Goal: Check status: Check status

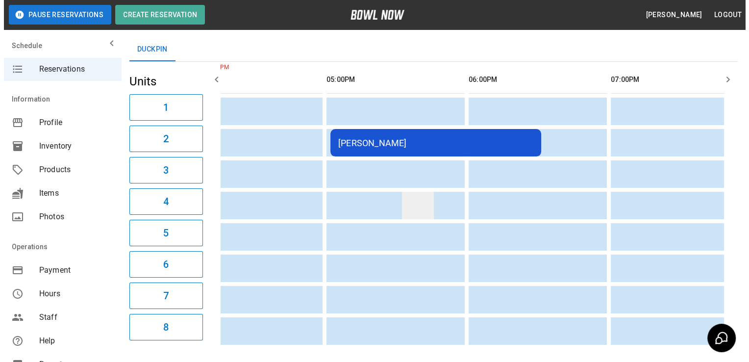
scroll to position [55, 0]
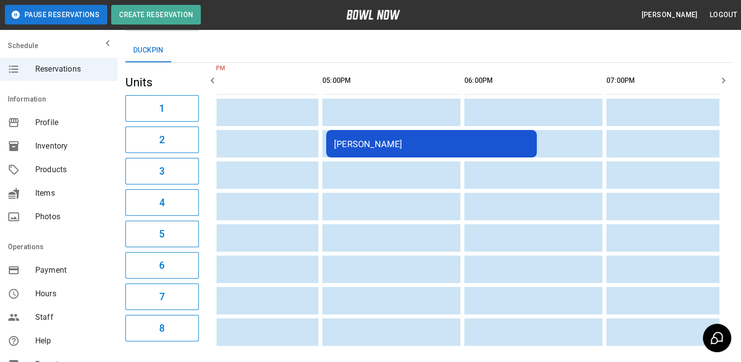
click at [455, 142] on div "[PERSON_NAME]" at bounding box center [431, 144] width 195 height 10
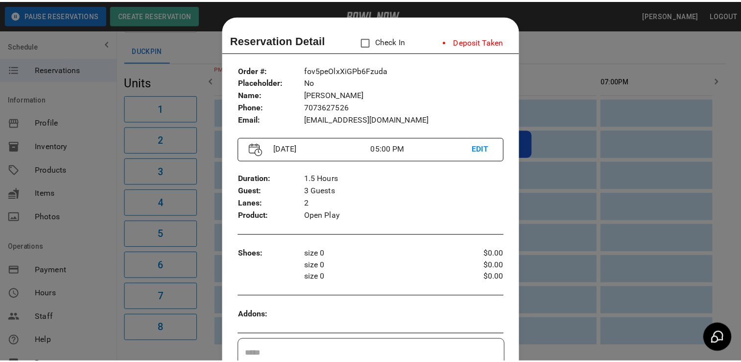
scroll to position [16, 0]
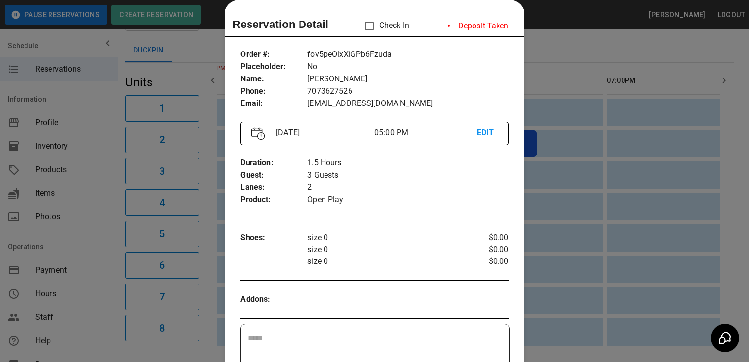
click at [629, 220] on div at bounding box center [374, 181] width 749 height 362
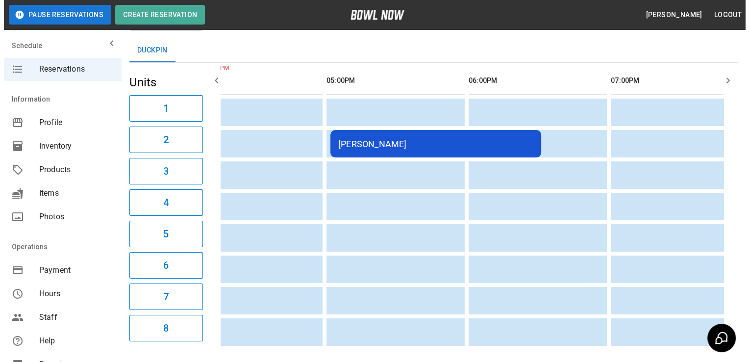
scroll to position [0, 459]
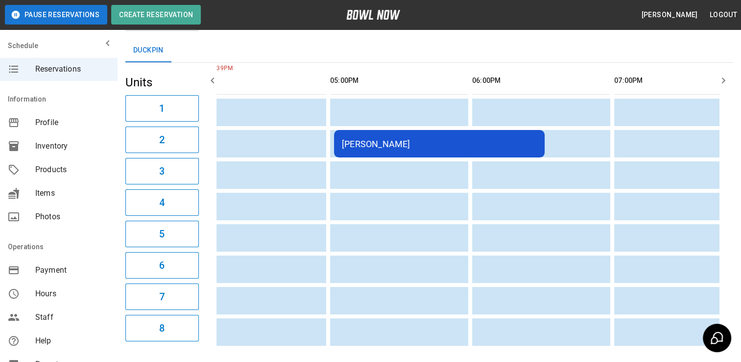
click at [511, 153] on td "[PERSON_NAME]" at bounding box center [439, 143] width 211 height 27
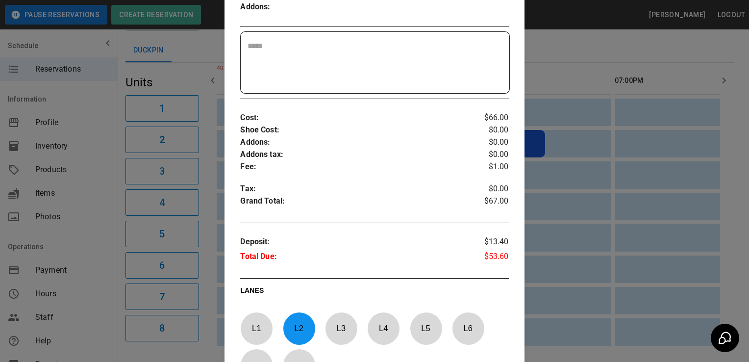
scroll to position [309, 0]
click at [464, 273] on div "Order # : Placeholder : Name : Phone : Email : fov5peOlxXiGPb6Fzuda No [PERSON_…" at bounding box center [373, 70] width 299 height 644
click at [491, 201] on p "$67.00" at bounding box center [485, 201] width 45 height 15
drag, startPoint x: 491, startPoint y: 201, endPoint x: 482, endPoint y: 200, distance: 9.3
click at [482, 200] on p "$67.00" at bounding box center [485, 201] width 45 height 15
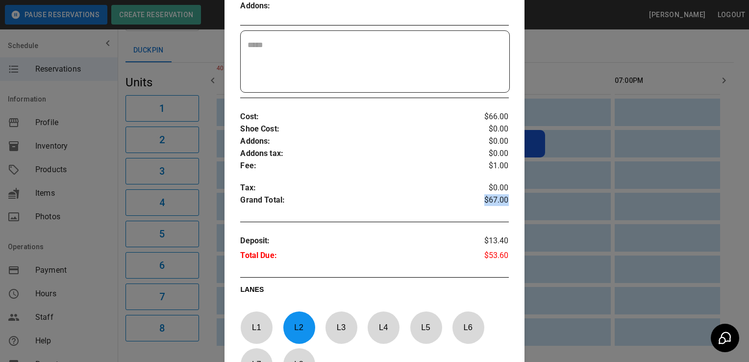
drag, startPoint x: 480, startPoint y: 195, endPoint x: 506, endPoint y: 199, distance: 25.8
click at [506, 199] on div "Order # : Placeholder : Name : Phone : Email : fov5peOlxXiGPb6Fzuda No [PERSON_…" at bounding box center [373, 70] width 299 height 644
click at [365, 204] on p "Grand Total :" at bounding box center [351, 201] width 223 height 15
